Goal: Use online tool/utility: Utilize a website feature to perform a specific function

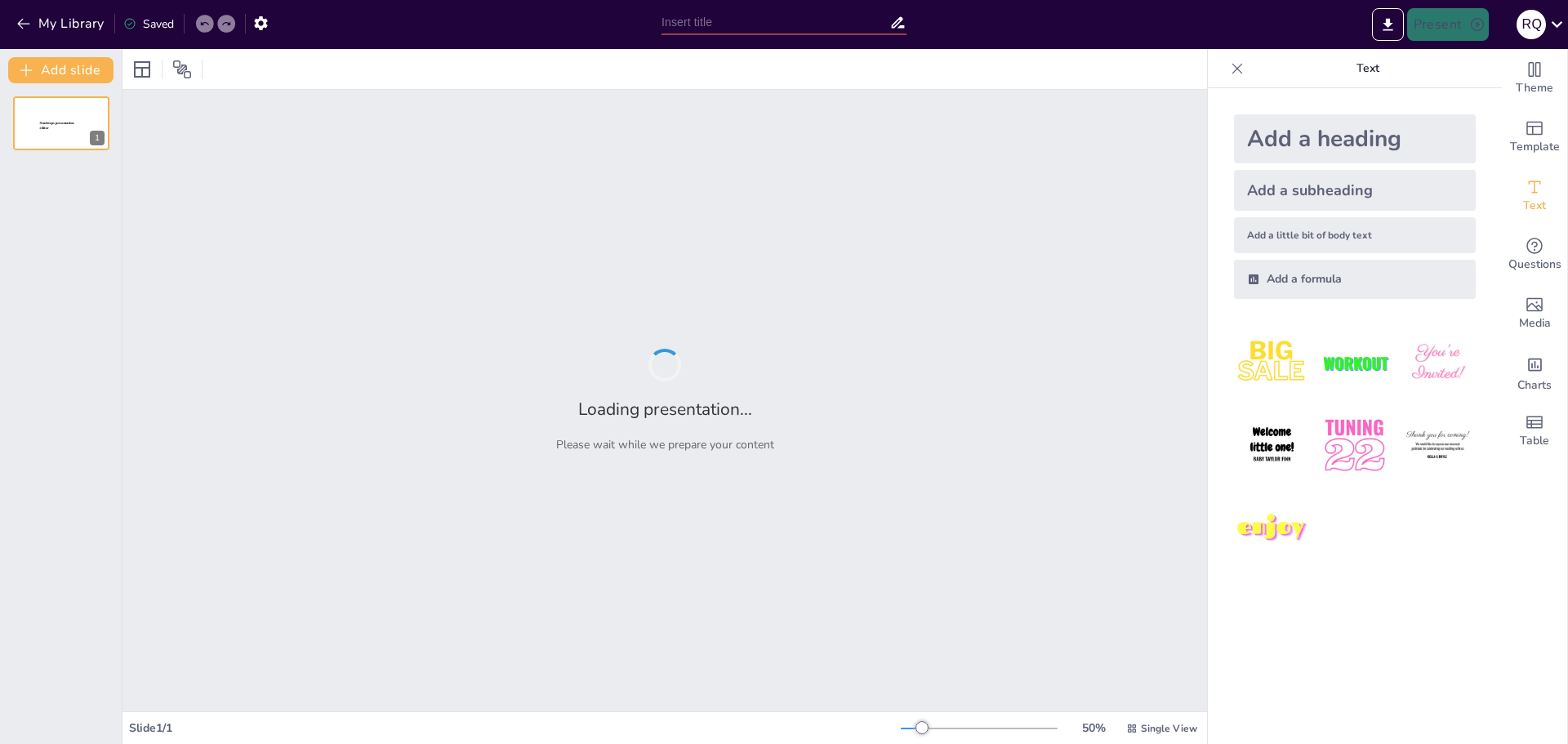
type input "Imported UMBRALES (1) (1).pptx"
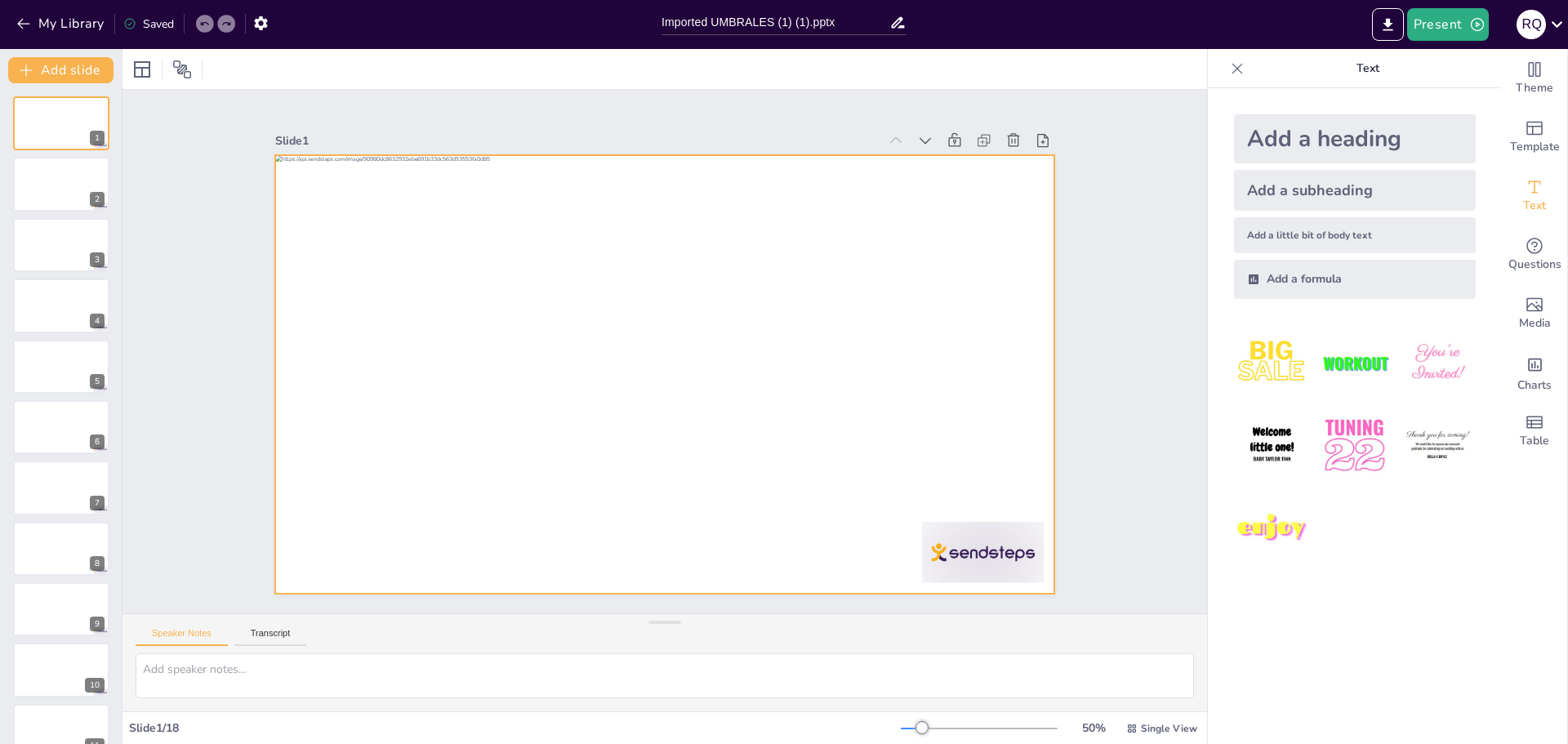
click at [497, 196] on div at bounding box center [642, 351] width 439 height 780
click at [497, 196] on div at bounding box center [645, 340] width 770 height 894
click at [497, 196] on div at bounding box center [662, 374] width 821 height 517
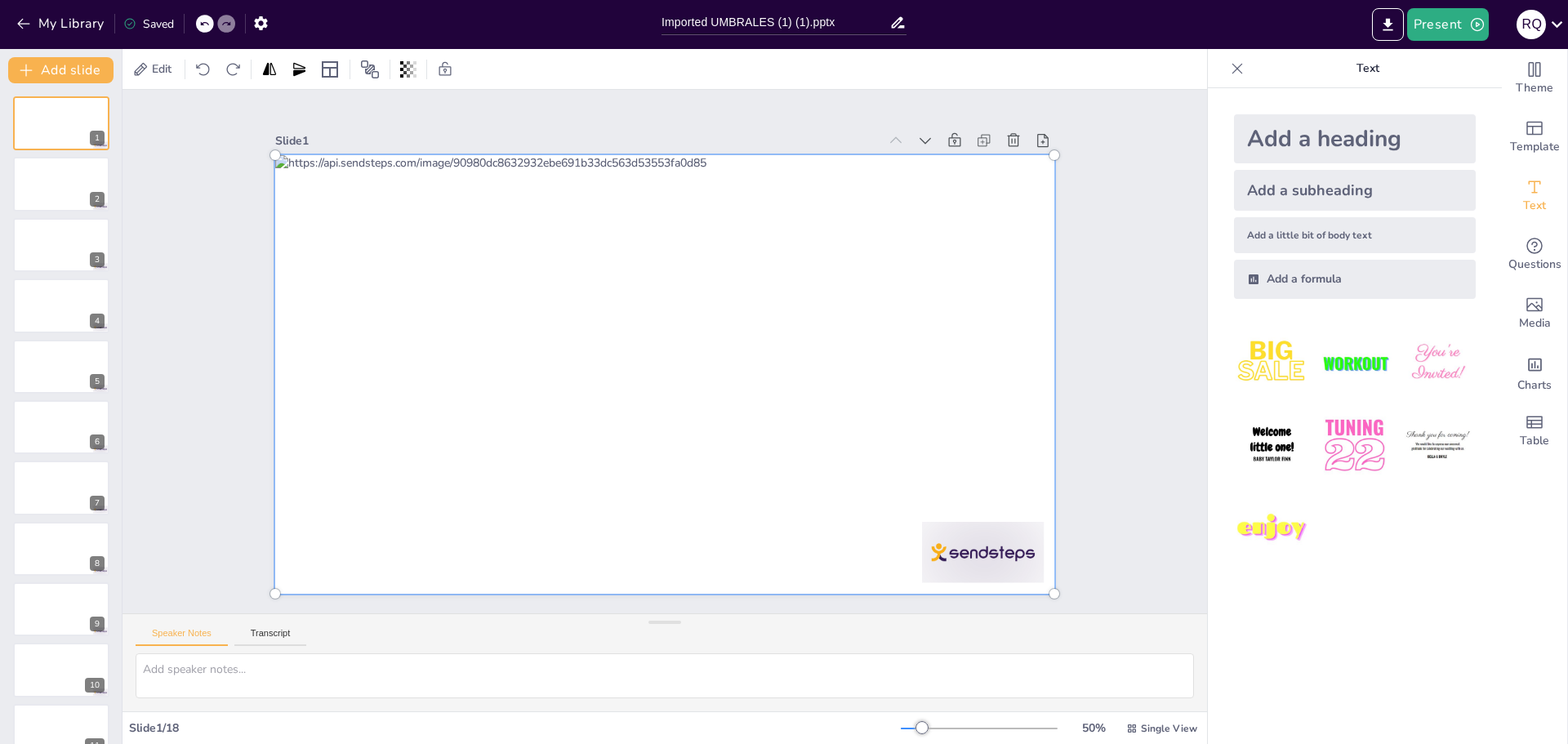
click at [497, 196] on div at bounding box center [653, 371] width 921 height 796
click at [508, 191] on div at bounding box center [657, 373] width 901 height 683
click at [508, 191] on div at bounding box center [662, 374] width 843 height 539
click at [508, 191] on div at bounding box center [659, 374] width 877 height 614
click at [830, 212] on div at bounding box center [647, 367] width 875 height 900
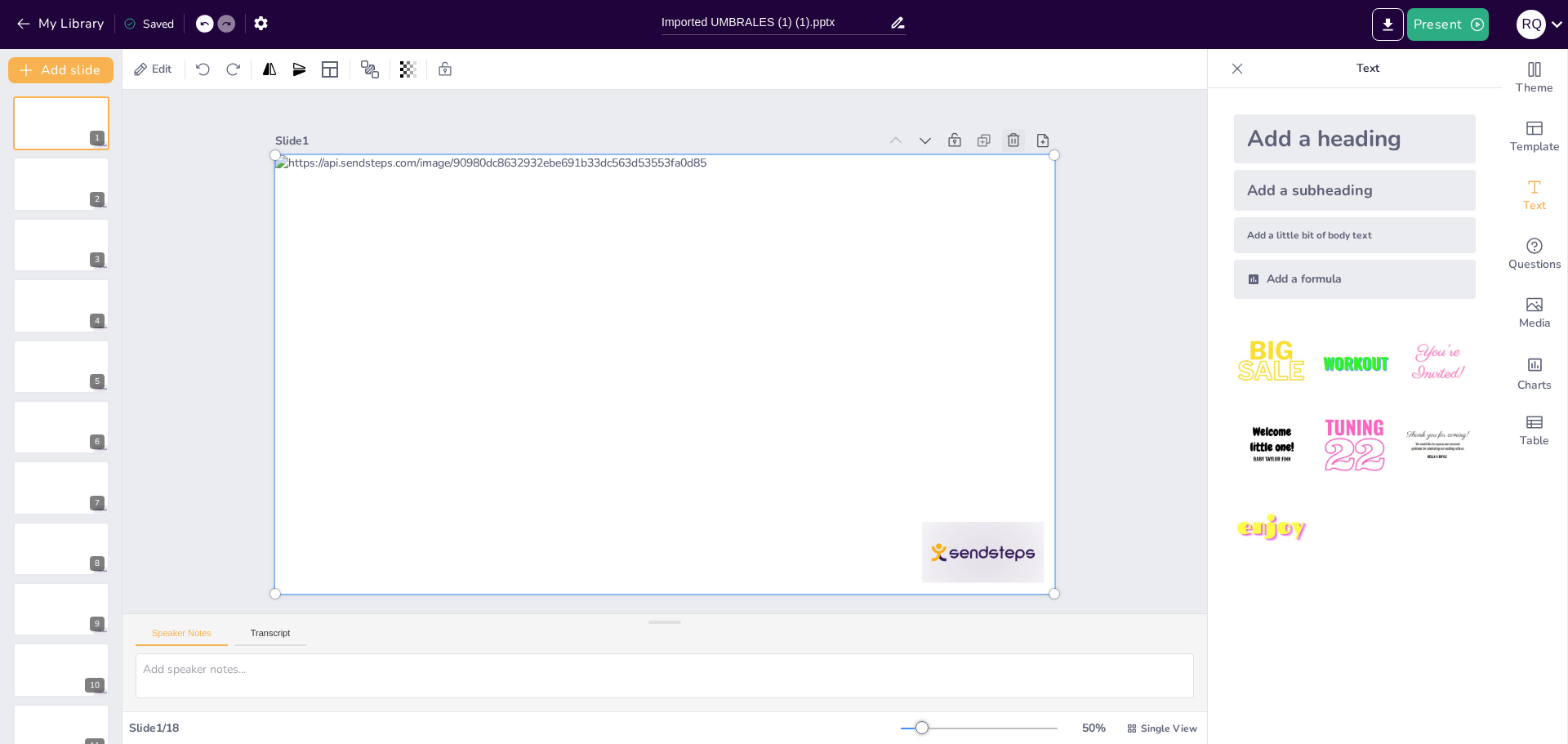
click at [725, 743] on icon at bounding box center [716, 756] width 17 height 16
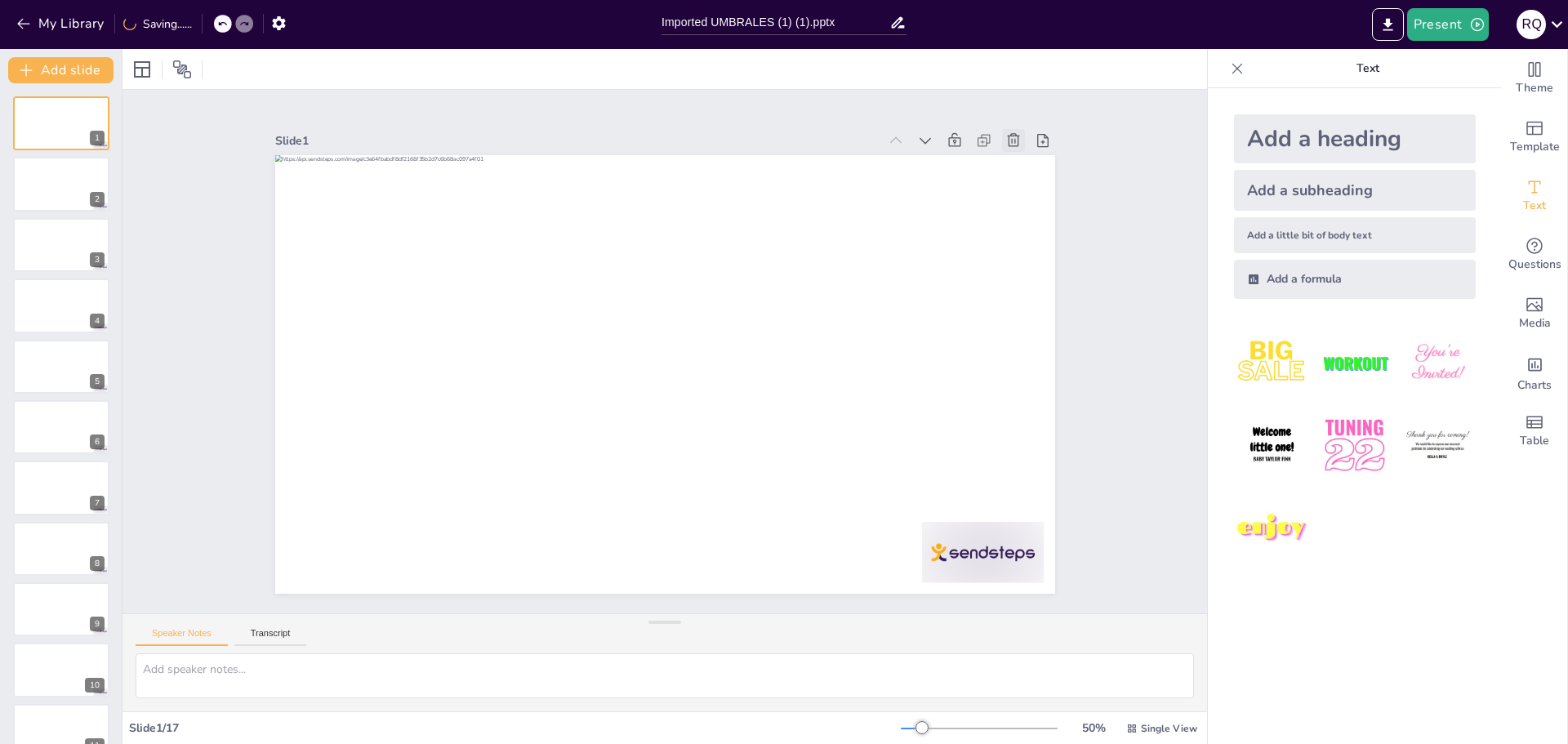
click at [1064, 334] on icon at bounding box center [1073, 343] width 17 height 18
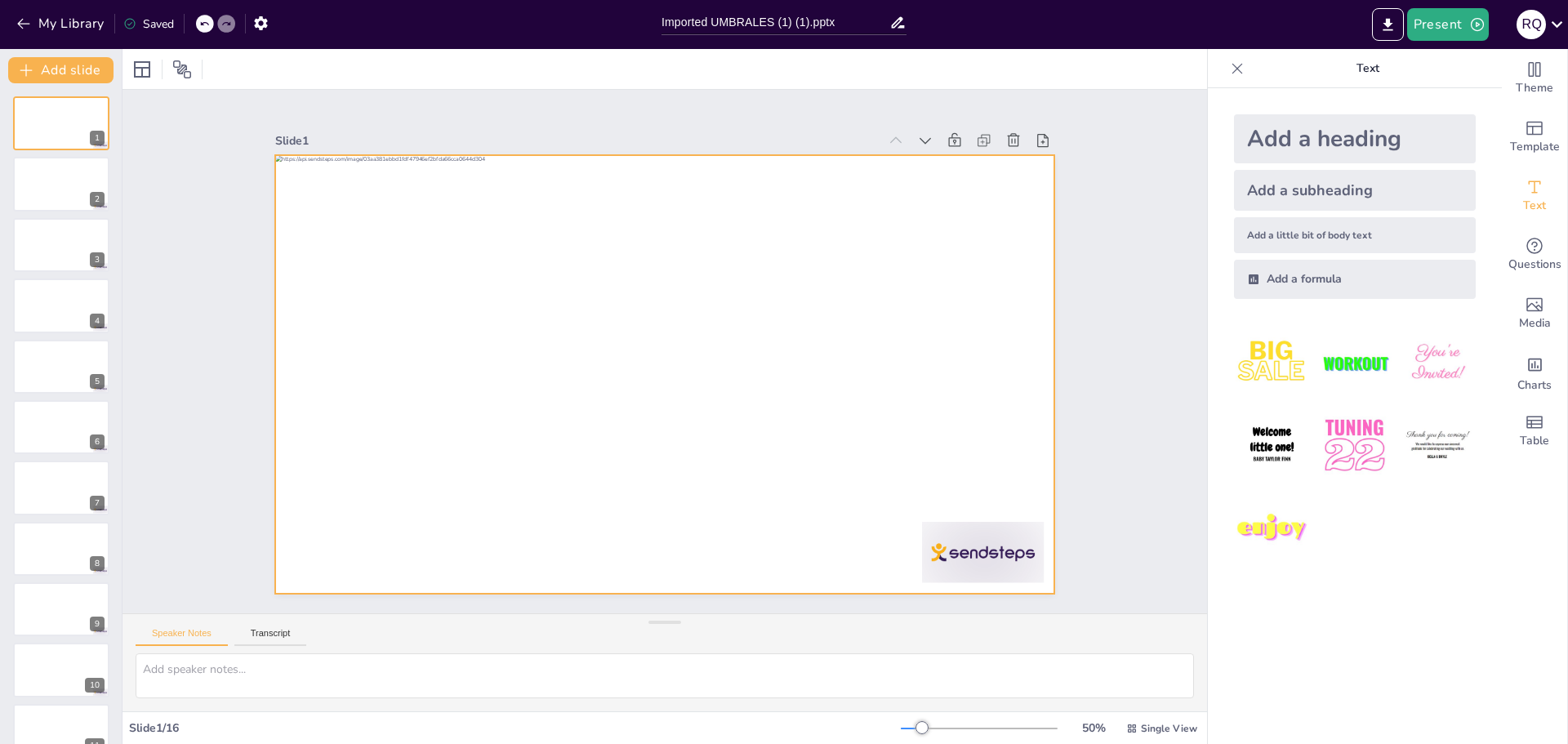
click at [896, 181] on div at bounding box center [660, 374] width 853 height 591
click at [896, 181] on div at bounding box center [657, 372] width 877 height 657
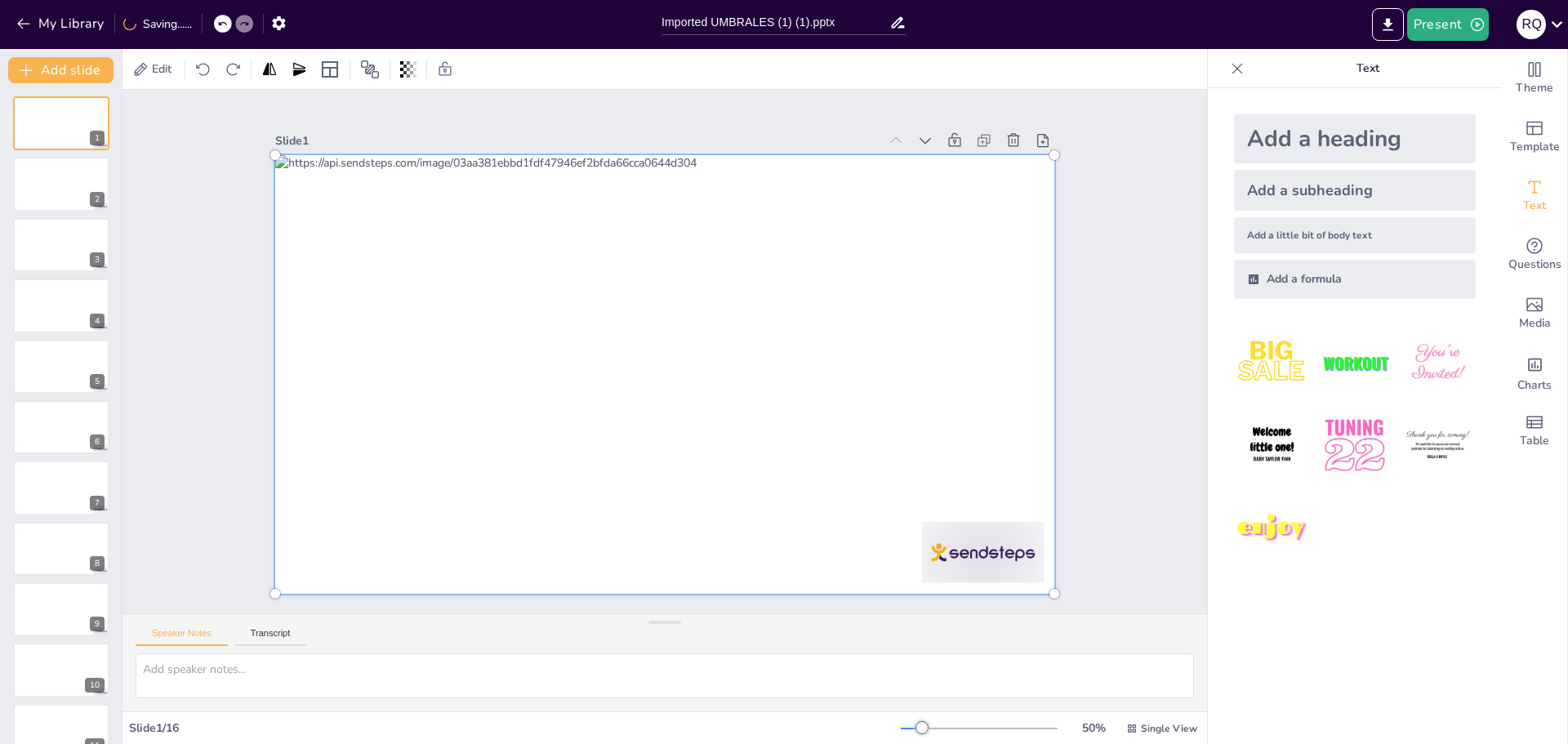
click at [896, 181] on div at bounding box center [654, 372] width 916 height 744
click at [896, 181] on div at bounding box center [657, 373] width 901 height 683
click at [896, 181] on div at bounding box center [662, 374] width 843 height 539
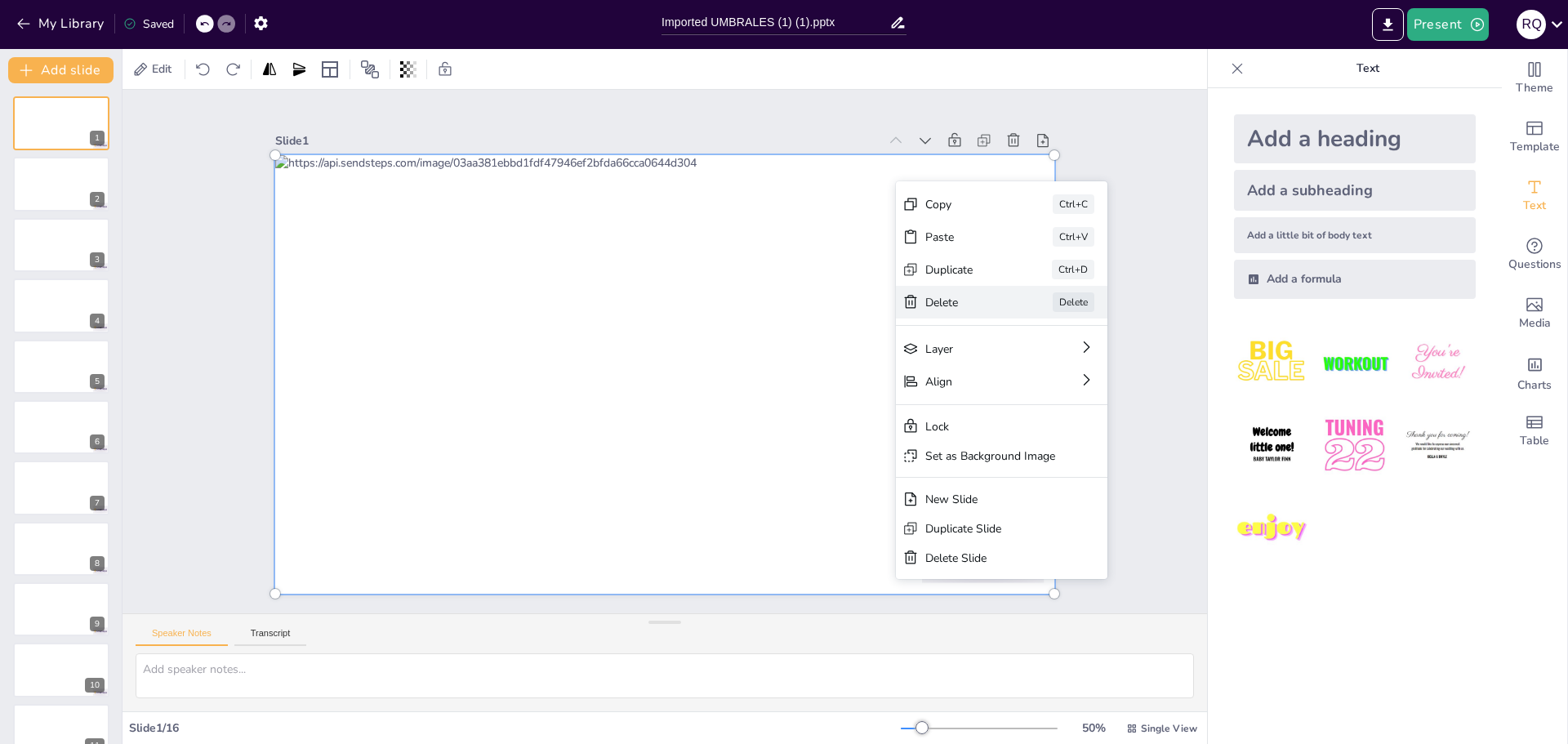
click at [995, 537] on div "Delete" at bounding box center [1035, 561] width 81 height 47
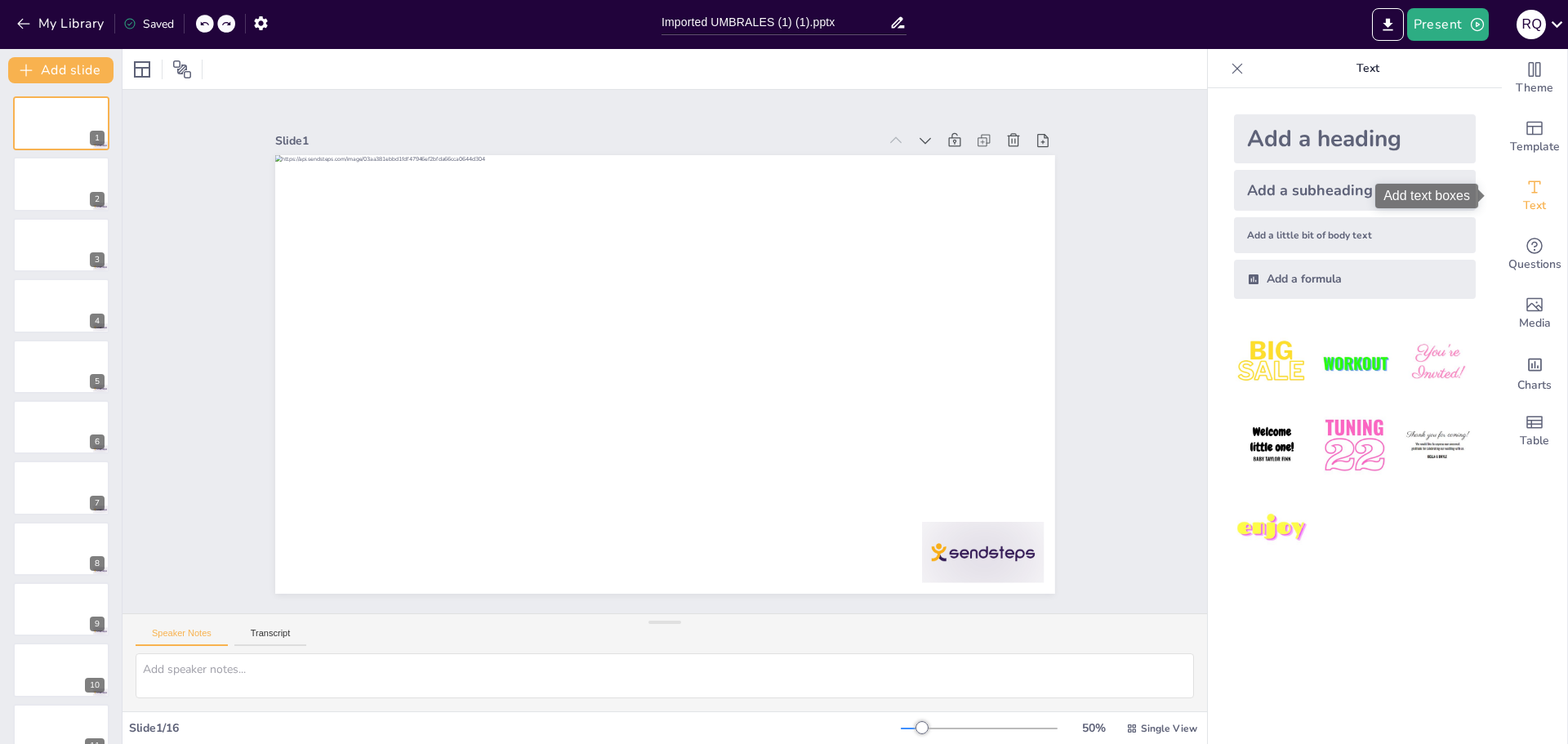
click at [1525, 187] on icon "Add text boxes" at bounding box center [1534, 187] width 20 height 20
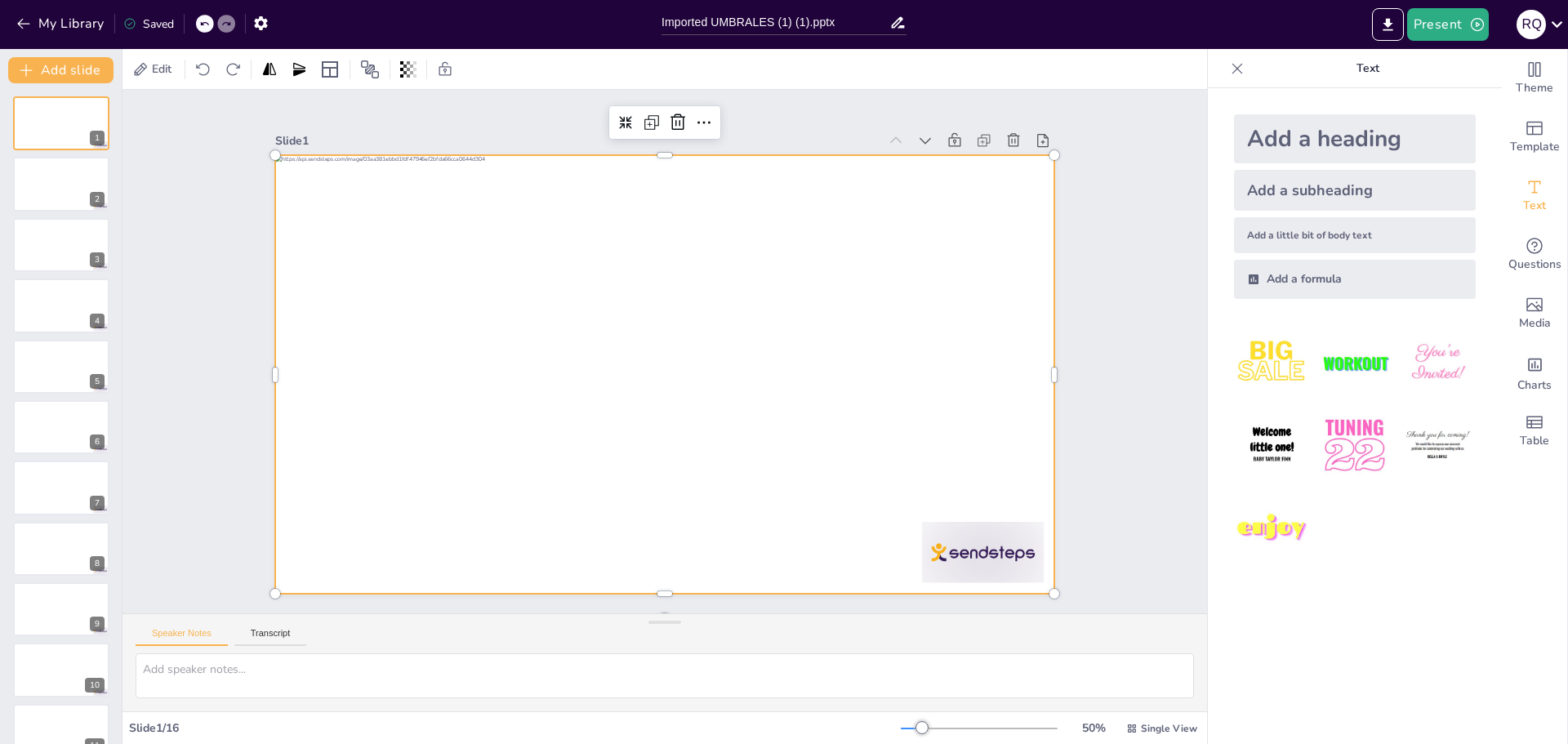
click at [852, 190] on div at bounding box center [655, 372] width 891 height 718
click at [736, 124] on icon at bounding box center [745, 133] width 19 height 19
click at [861, 235] on icon at bounding box center [870, 243] width 17 height 17
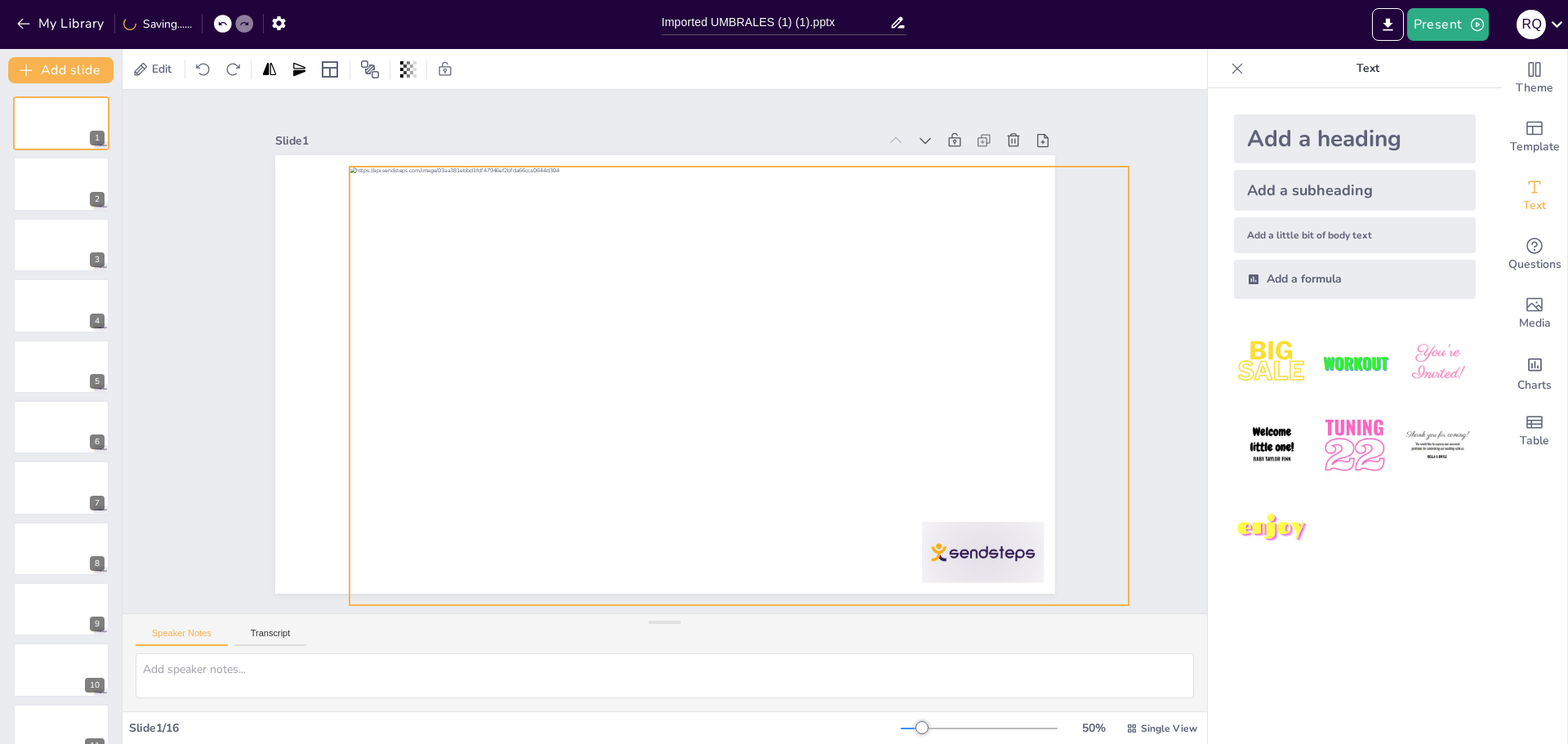
drag, startPoint x: 795, startPoint y: 164, endPoint x: 869, endPoint y: 175, distance: 74.8
click at [869, 175] on div at bounding box center [739, 386] width 780 height 439
click at [935, 190] on div at bounding box center [734, 394] width 821 height 517
click at [935, 190] on div at bounding box center [734, 394] width 820 height 517
click at [935, 190] on div at bounding box center [734, 394] width 821 height 517
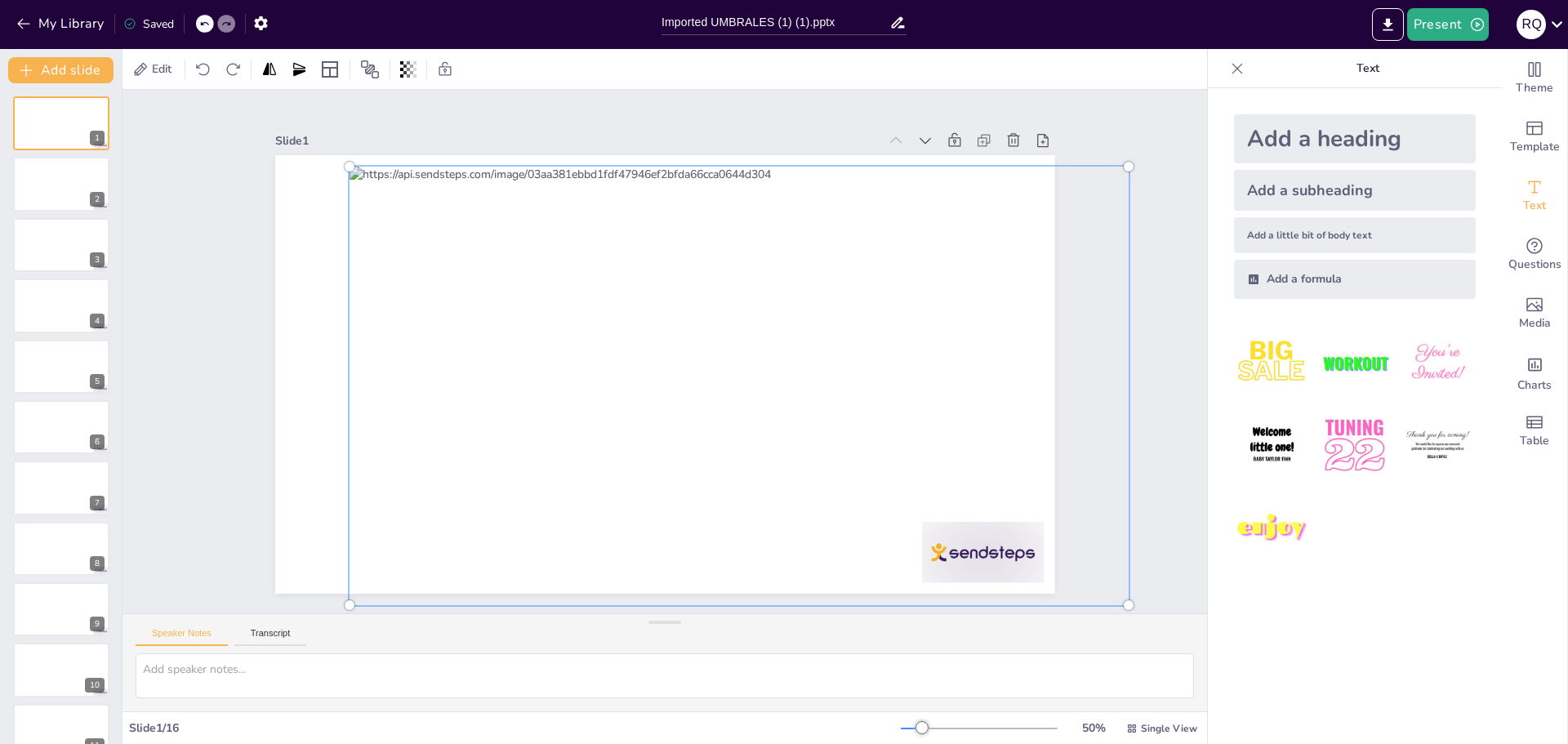
click at [935, 190] on div at bounding box center [730, 400] width 877 height 614
click at [935, 190] on div at bounding box center [689, 430] width 875 height 900
click at [935, 190] on div at bounding box center [730, 400] width 877 height 614
click at [935, 190] on div at bounding box center [734, 394] width 843 height 539
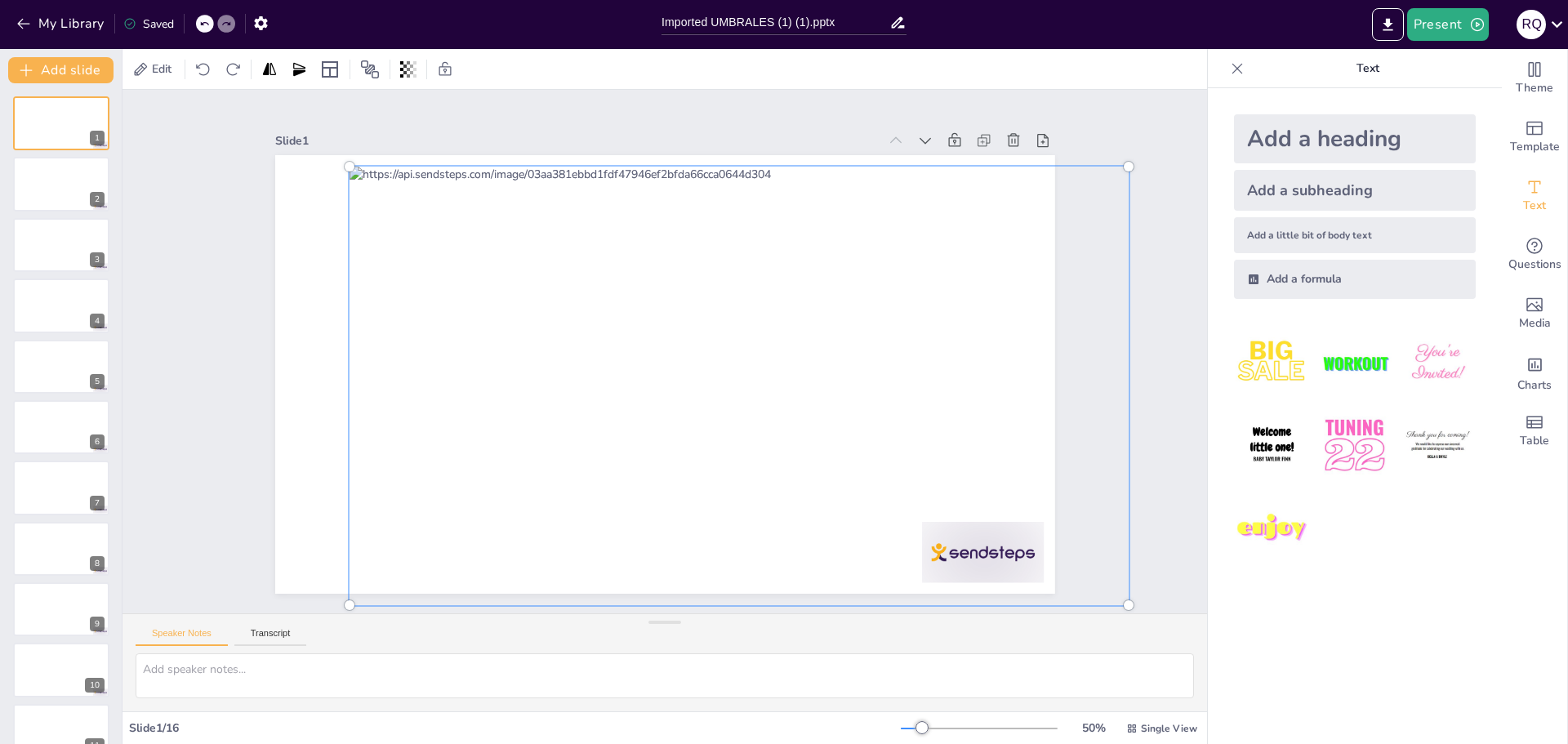
click at [935, 190] on div at bounding box center [725, 408] width 901 height 683
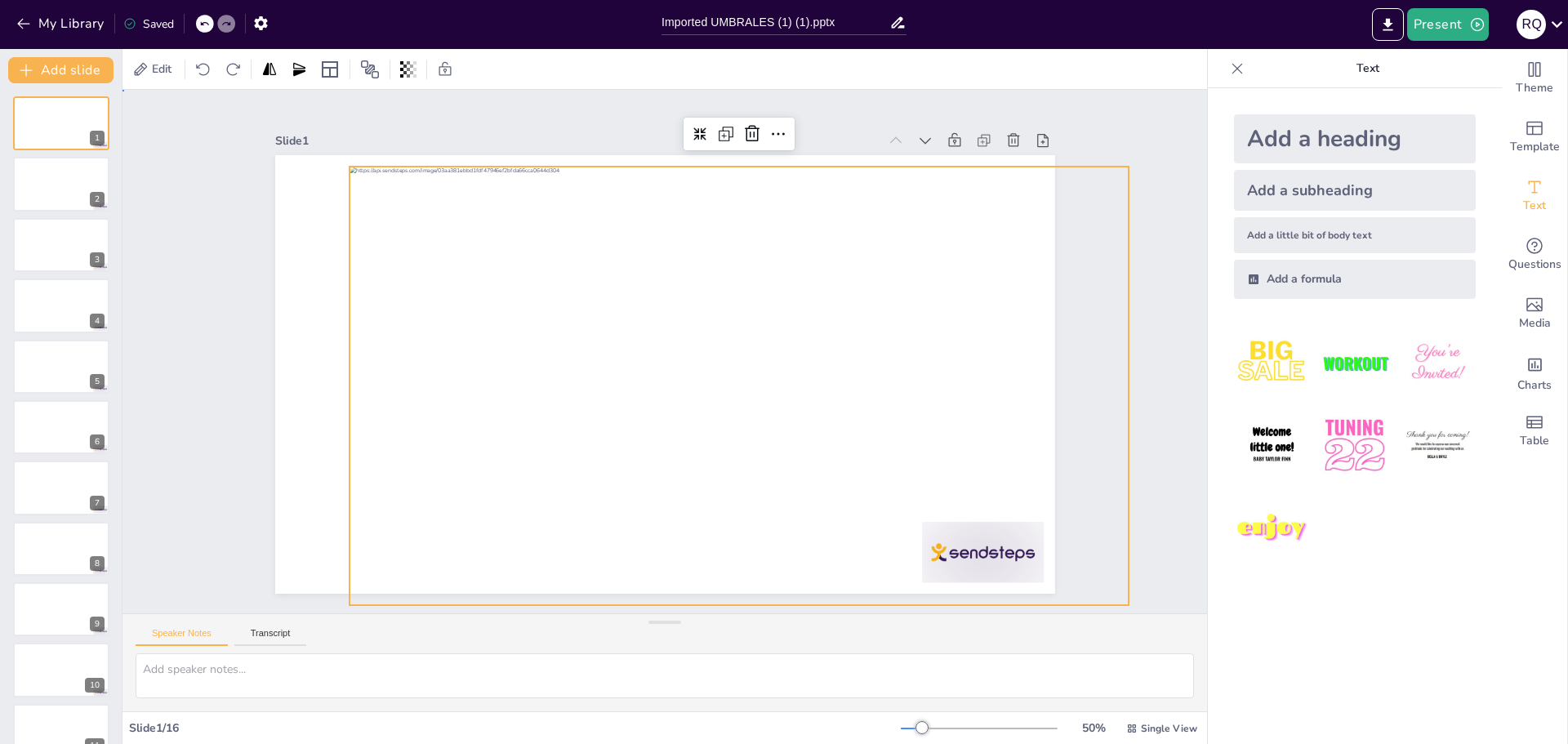
click at [1051, 102] on div "Slide 1 Slide 2 Slide 3 Slide 4 Slide 5 Slide 6 Slide 7 Slide 8 Slide 9 Slide 1…" at bounding box center [665, 351] width 1134 height 634
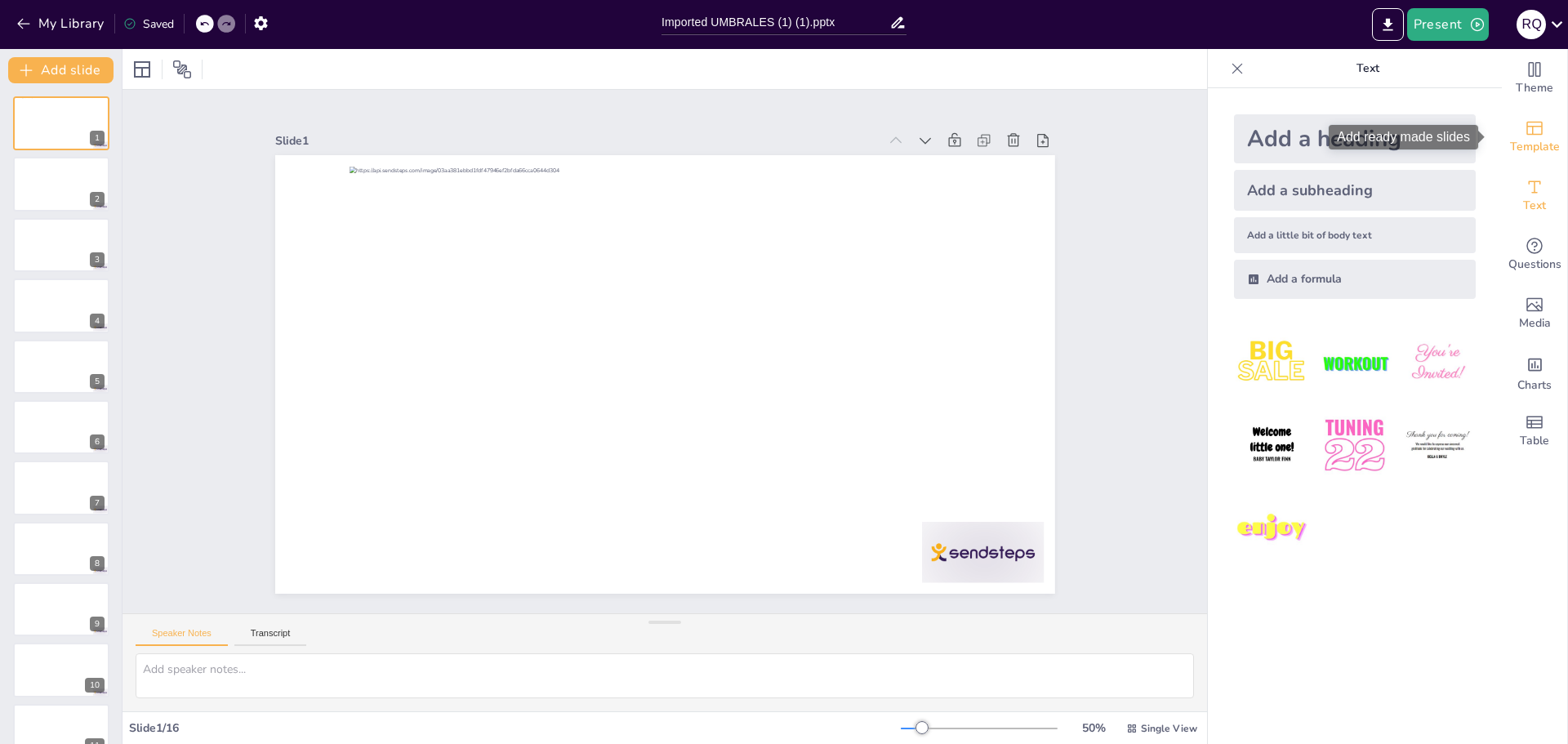
click at [1525, 132] on icon "Add ready made slides" at bounding box center [1534, 129] width 20 height 20
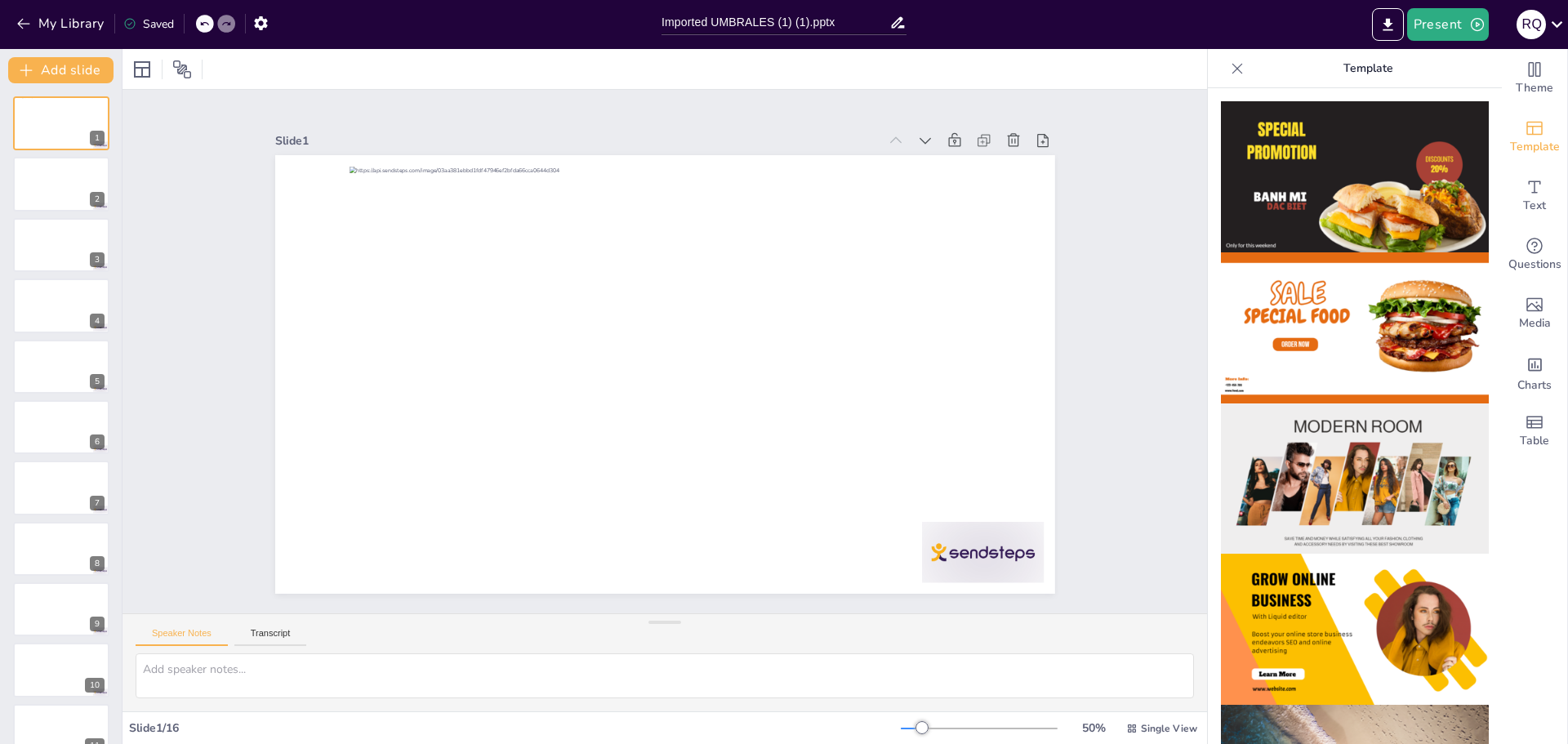
click at [897, 20] on icon at bounding box center [897, 22] width 17 height 17
click at [844, 16] on input "Imported UMBRALES (1) (1).pptx" at bounding box center [775, 22] width 228 height 24
click at [822, 200] on div at bounding box center [712, 418] width 894 height 769
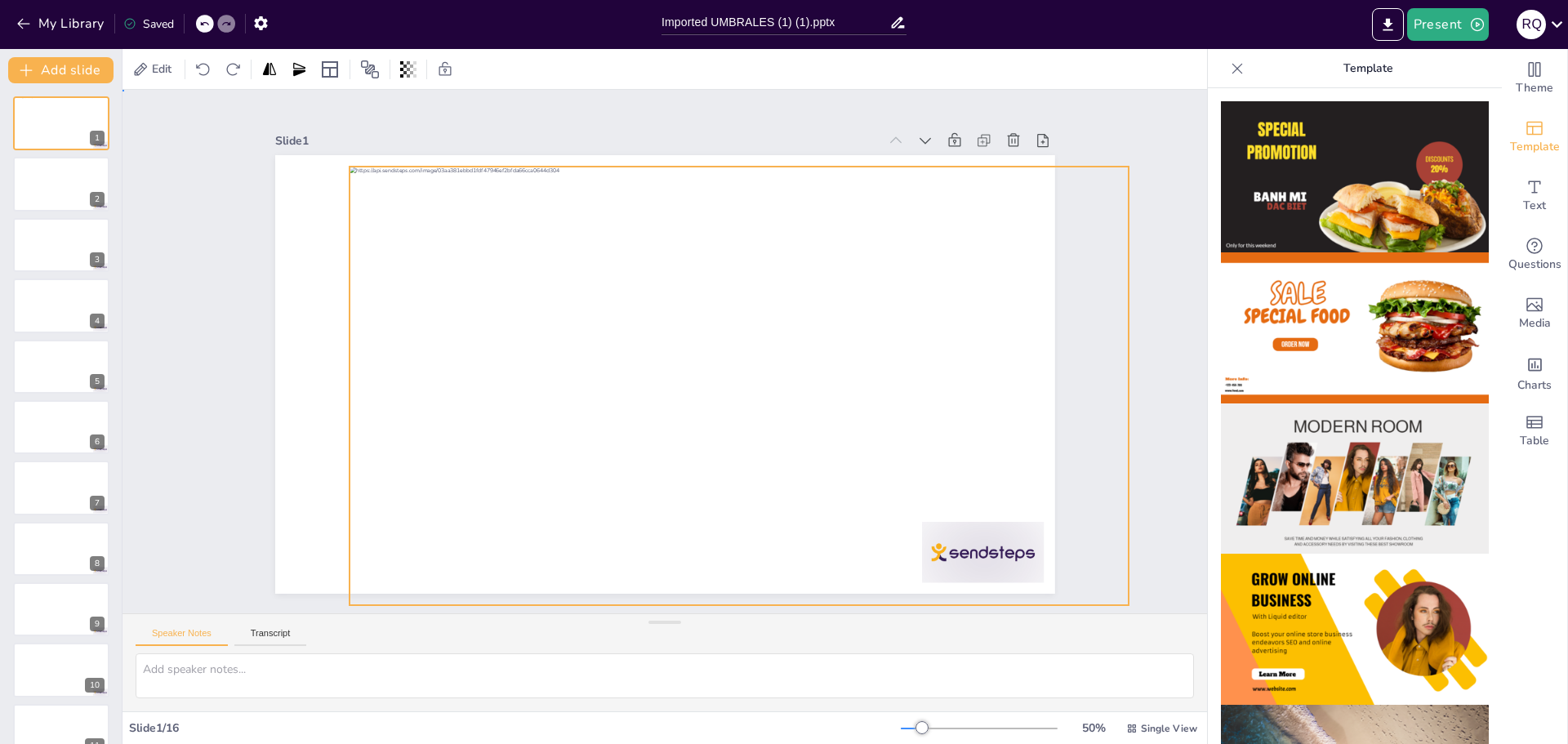
click at [828, 187] on div at bounding box center [725, 408] width 877 height 658
click at [828, 187] on div at bounding box center [734, 394] width 821 height 517
click at [226, 443] on div "Slide 1 Slide 2 Slide 3 Slide 4 Slide 5 Slide 6 Slide 7 Slide 8 Slide 9 Slide 1…" at bounding box center [664, 352] width 993 height 797
click at [827, 354] on div at bounding box center [730, 401] width 853 height 591
click at [141, 69] on icon at bounding box center [142, 69] width 13 height 13
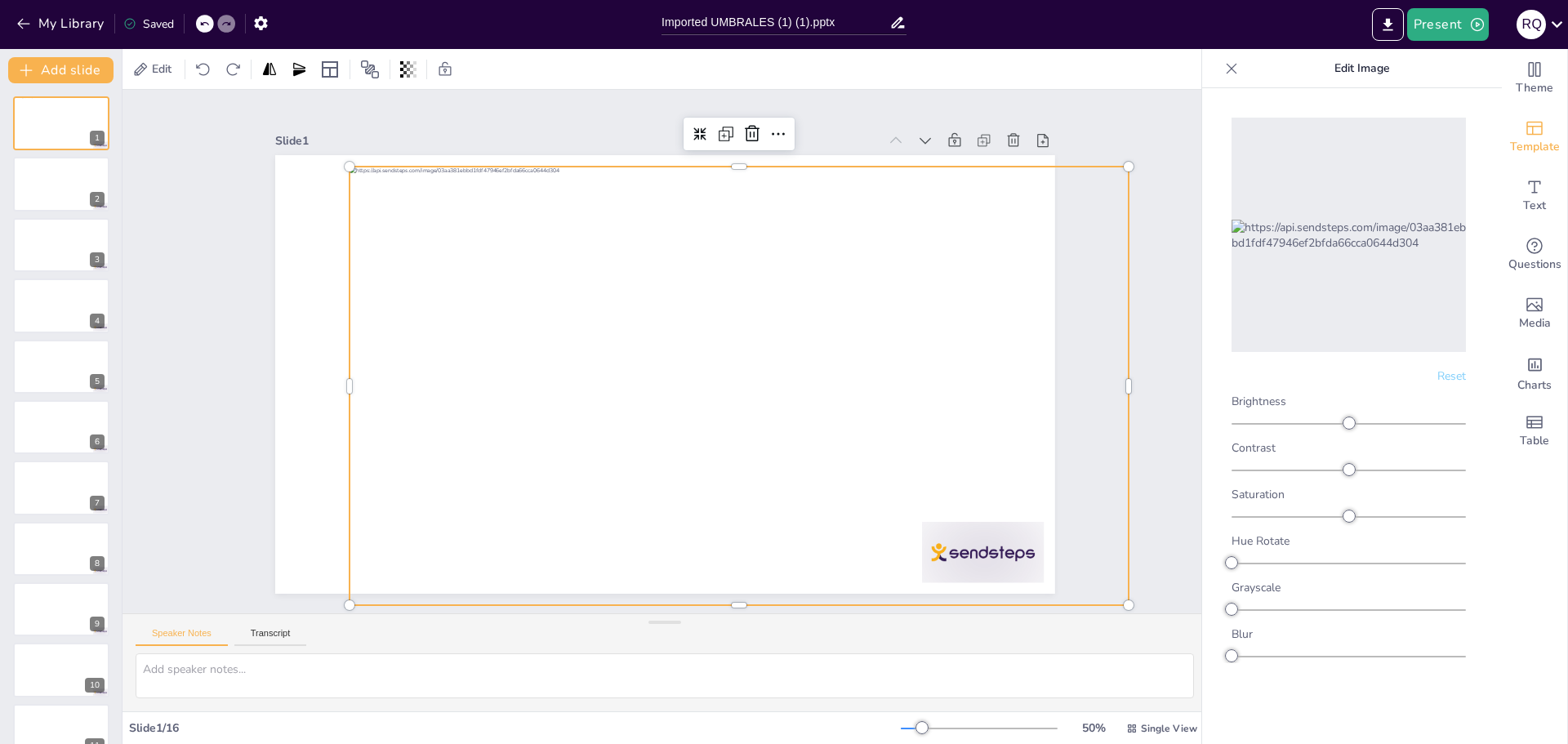
click at [818, 190] on div at bounding box center [704, 422] width 888 height 813
click at [165, 61] on span "Edit" at bounding box center [162, 69] width 26 height 16
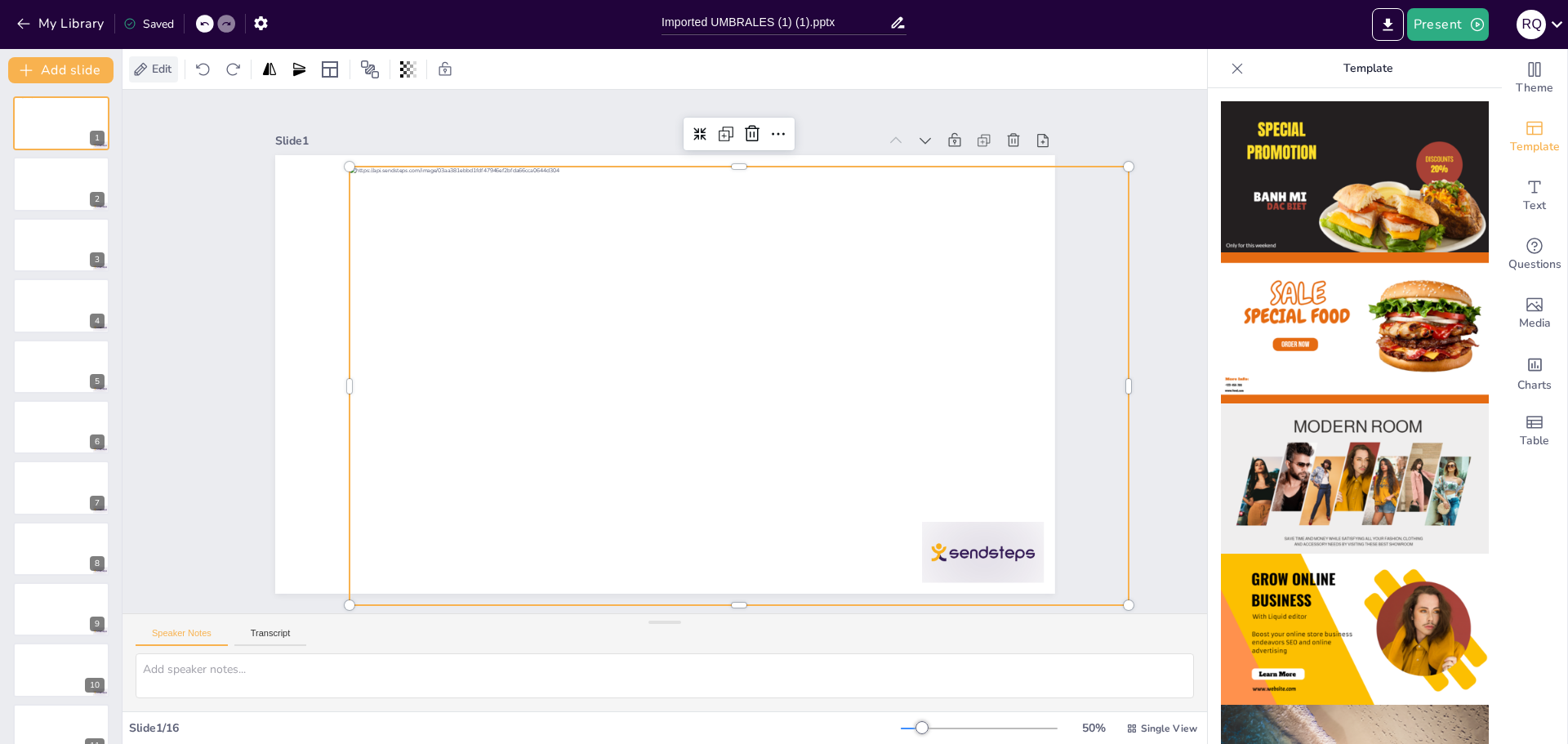
click at [165, 61] on span "Edit" at bounding box center [162, 69] width 26 height 16
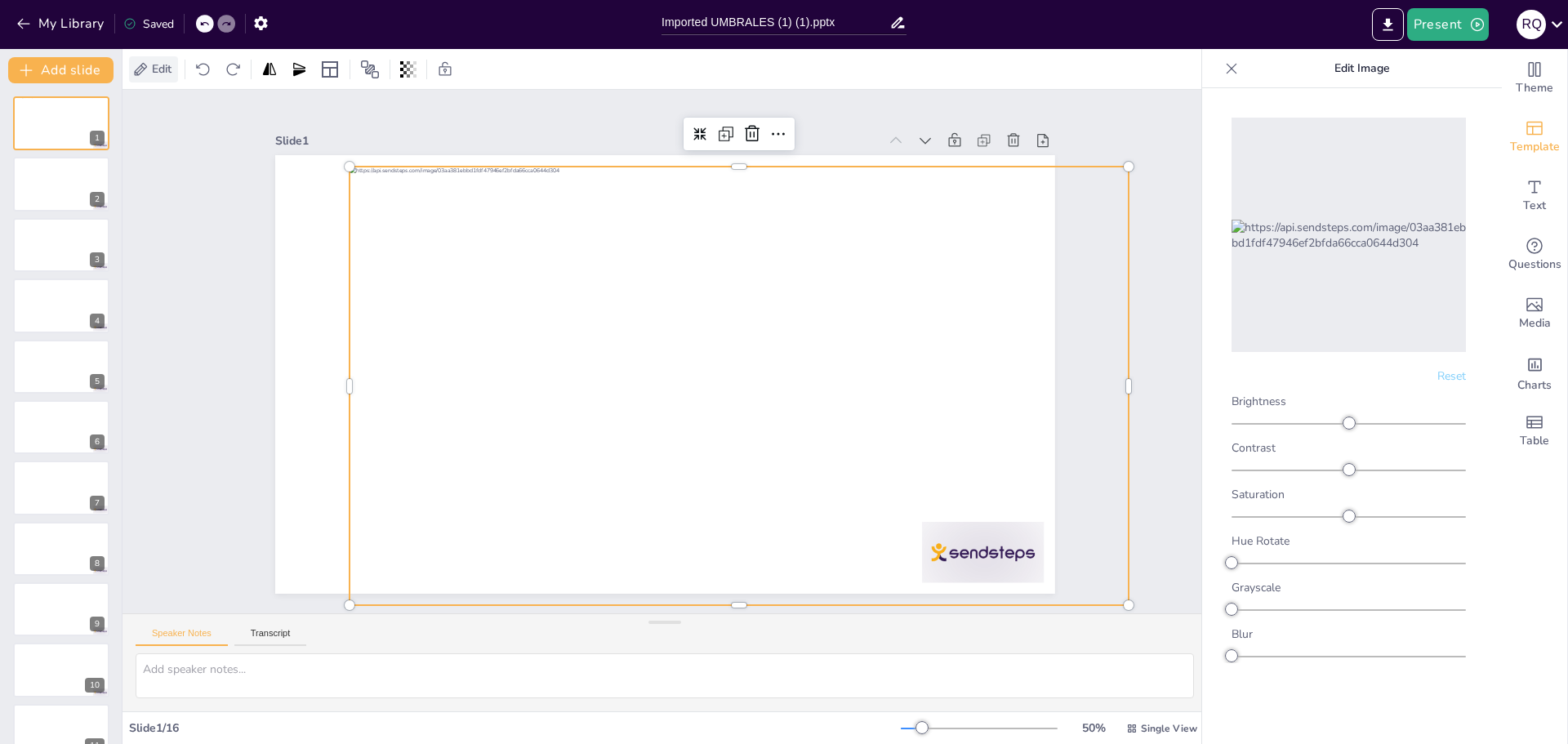
click at [165, 61] on span "Edit" at bounding box center [162, 69] width 26 height 16
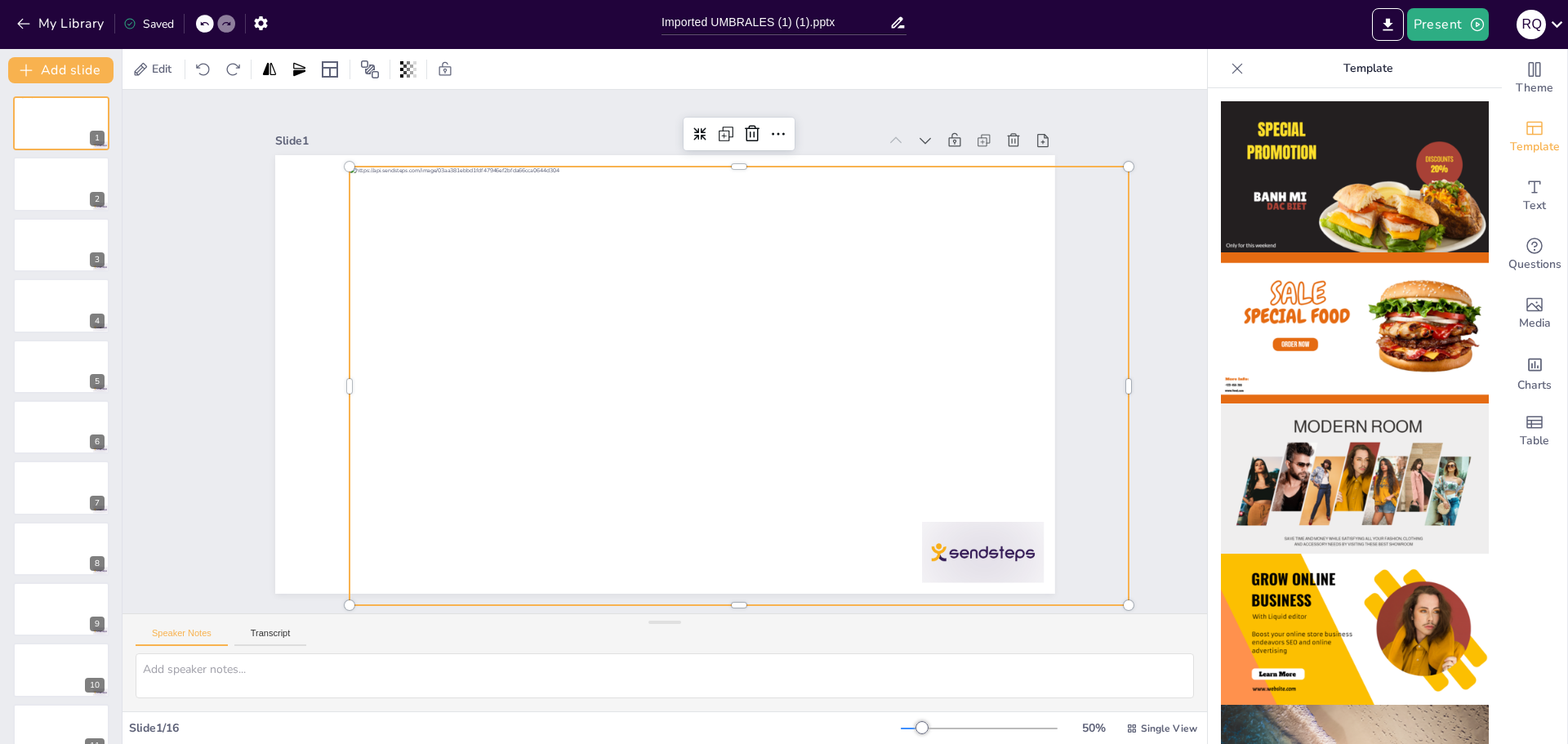
click at [920, 197] on div at bounding box center [725, 408] width 877 height 658
click at [920, 197] on div at bounding box center [730, 401] width 853 height 591
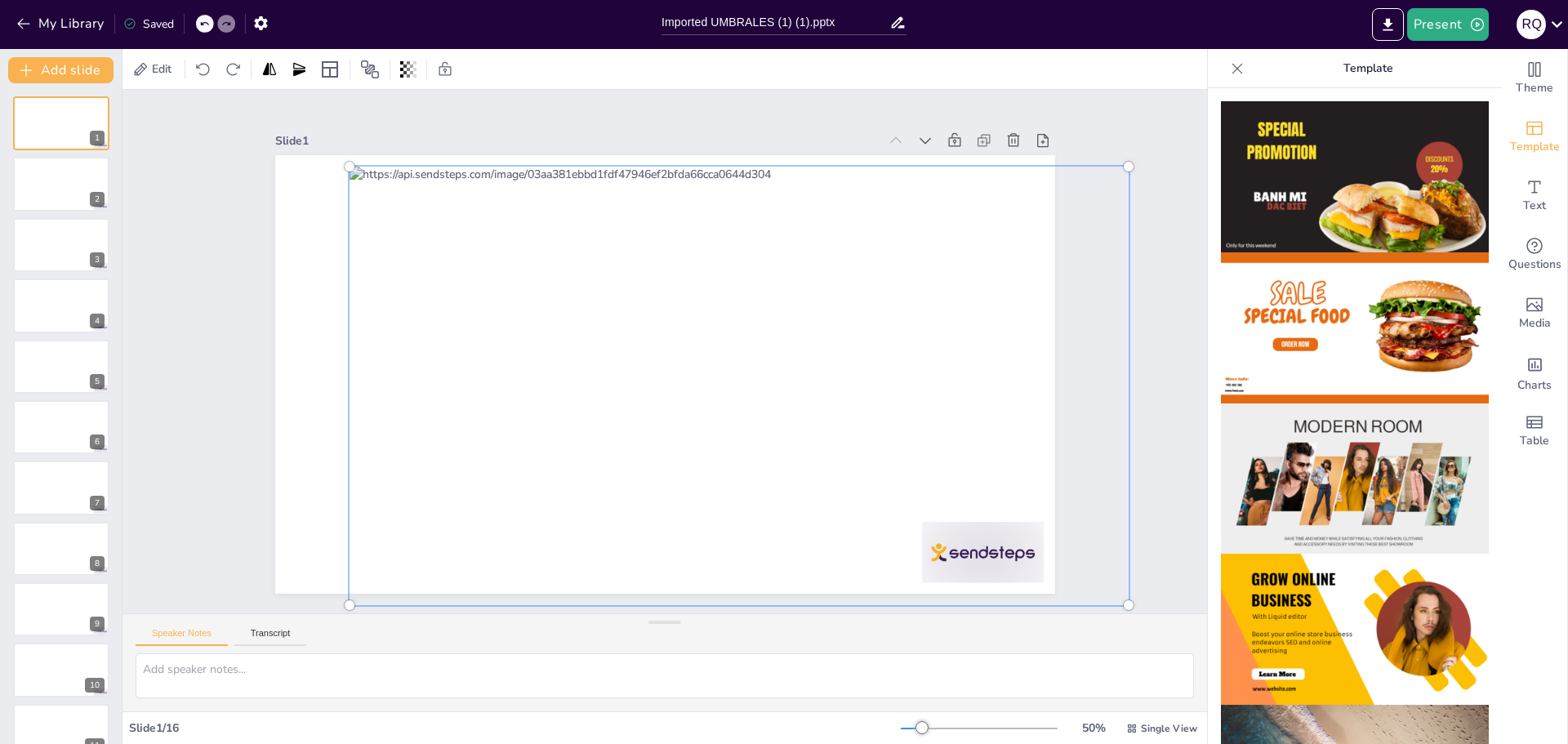
click at [920, 197] on div at bounding box center [725, 408] width 901 height 683
click at [920, 197] on div at bounding box center [712, 418] width 921 height 796
click at [920, 197] on div at bounding box center [730, 400] width 877 height 614
click at [920, 197] on div at bounding box center [655, 432] width 683 height 901
click at [920, 197] on div at bounding box center [718, 413] width 916 height 743
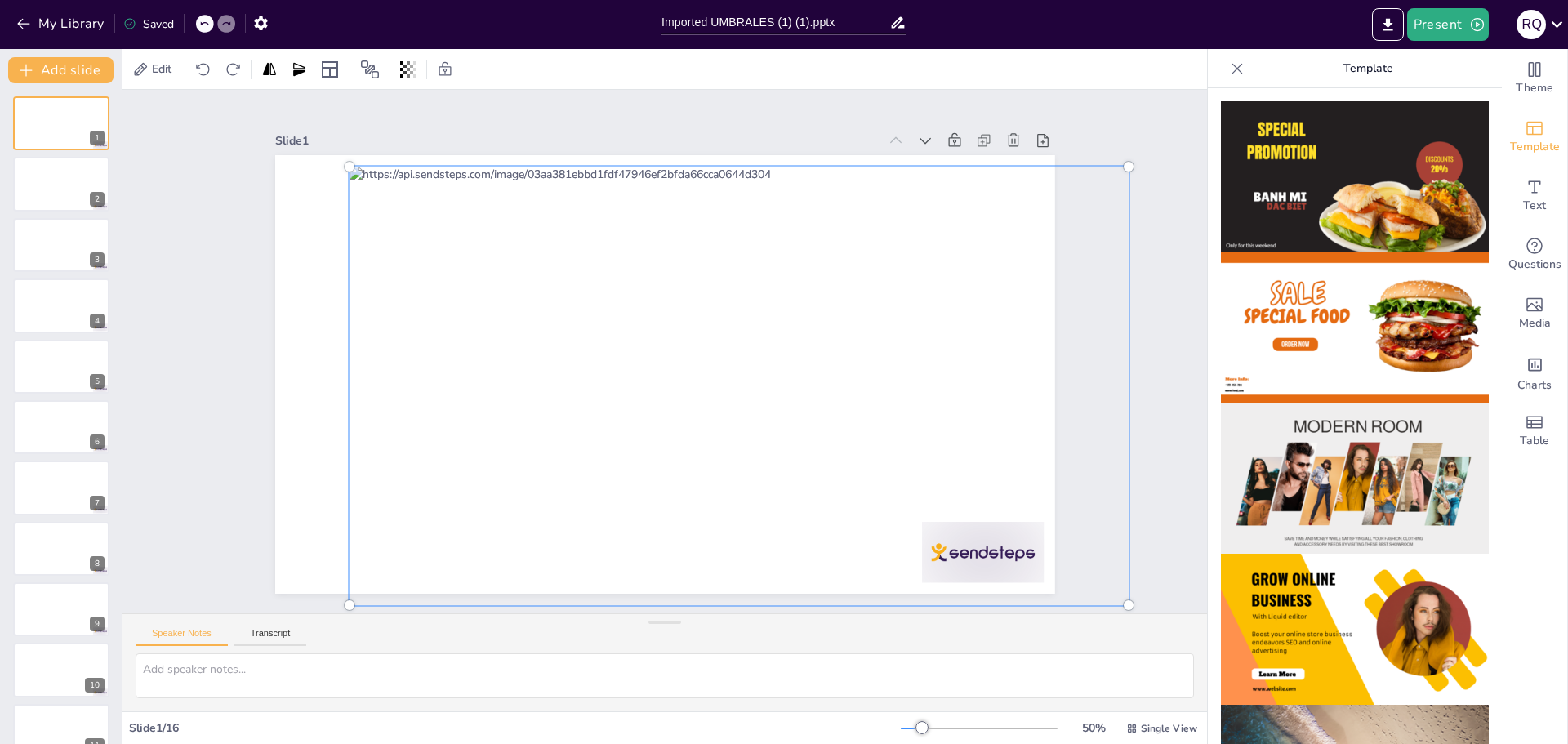
click at [920, 197] on div at bounding box center [712, 418] width 921 height 796
click at [920, 197] on div at bounding box center [724, 408] width 901 height 683
